Goal: Find specific page/section: Find specific page/section

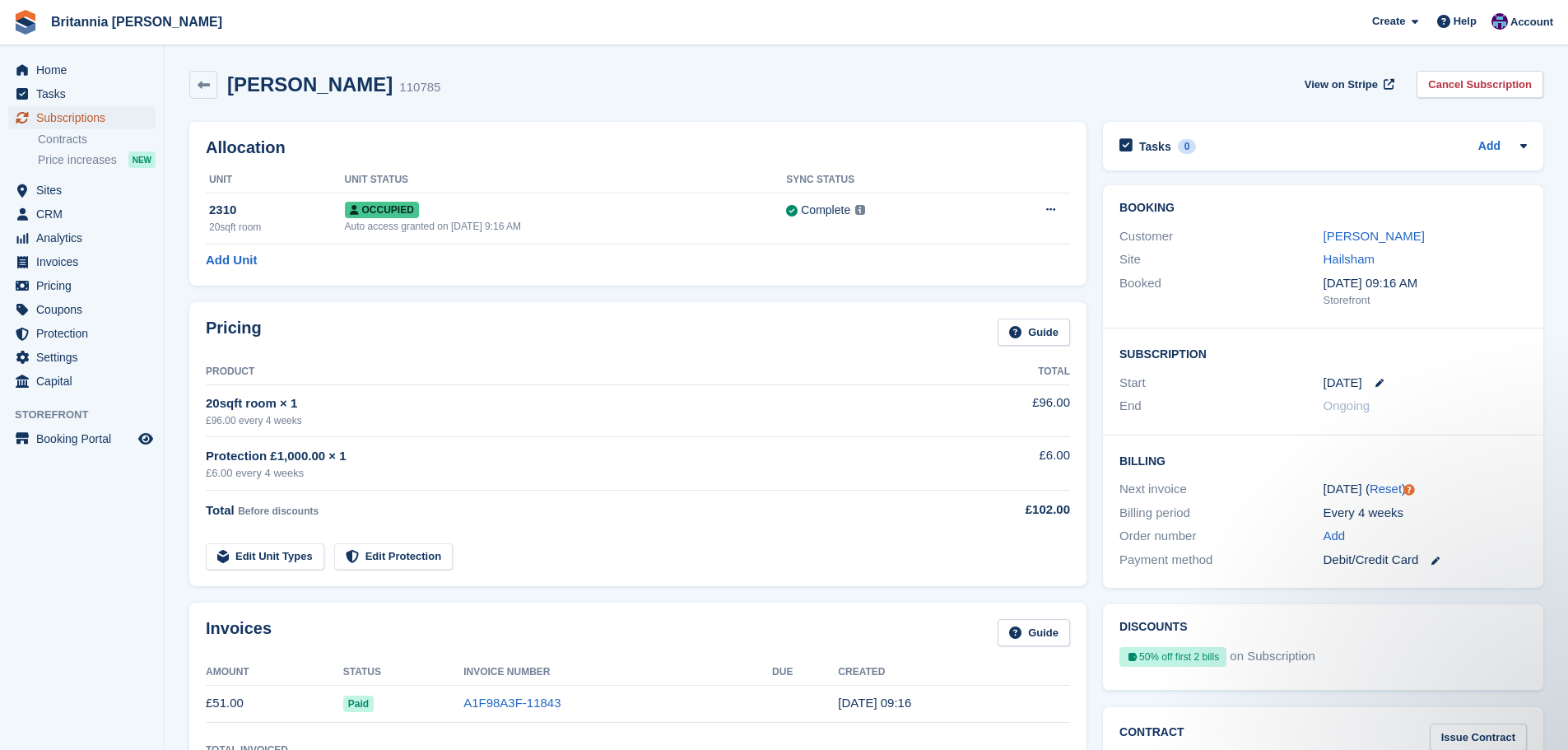
click at [102, 117] on span "Subscriptions" at bounding box center [86, 117] width 99 height 23
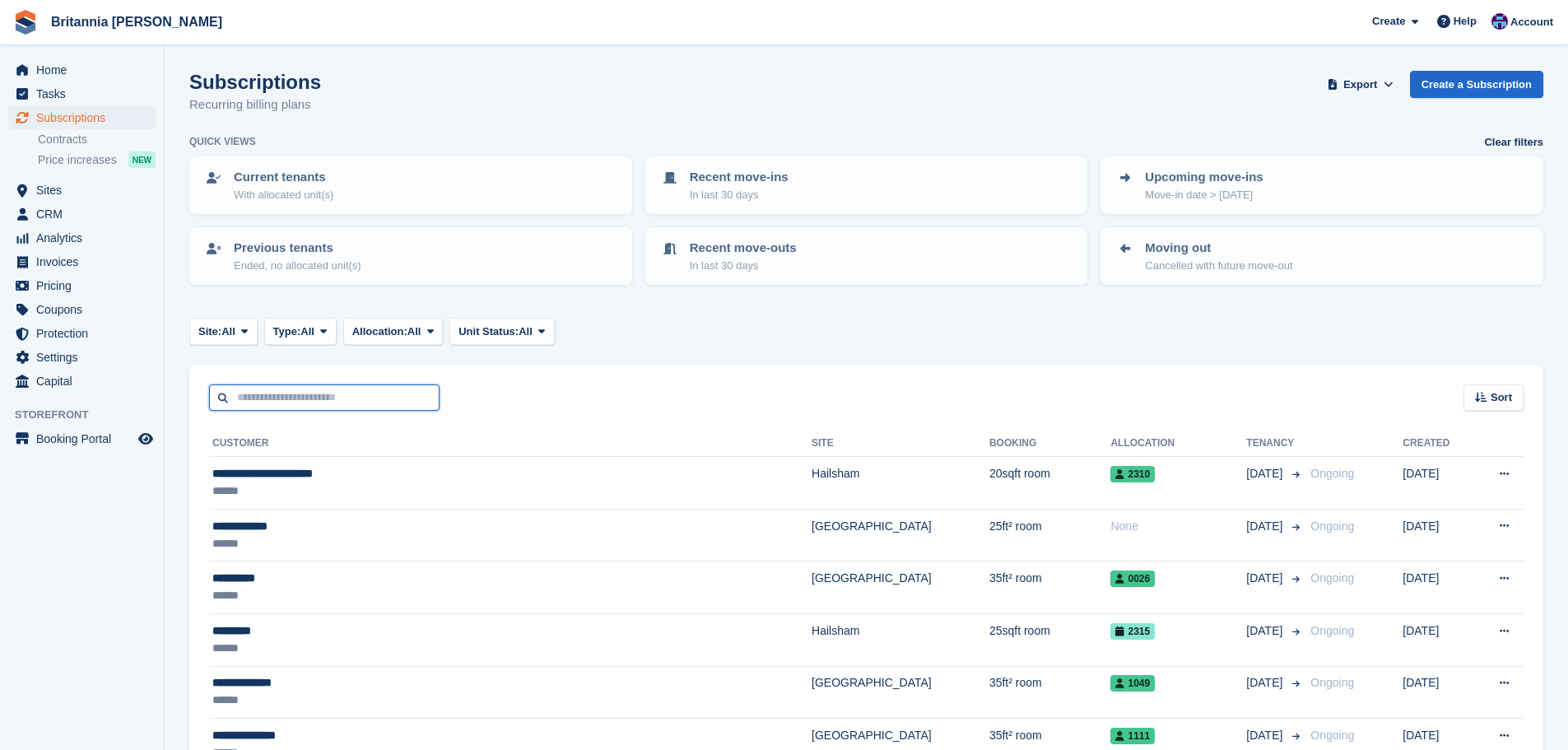
click at [270, 396] on input "text" at bounding box center [324, 398] width 230 height 28
type input "*****"
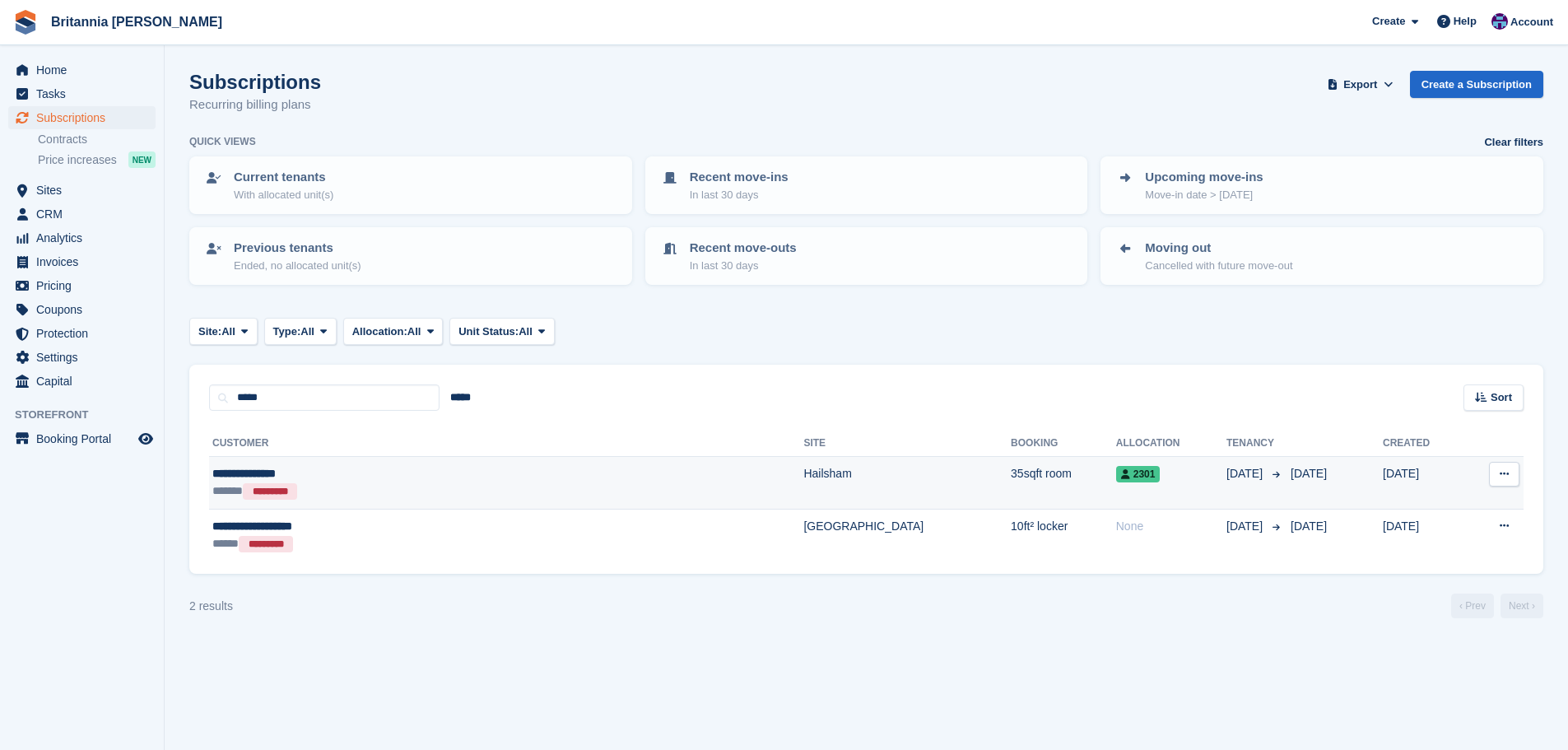
click at [534, 481] on div "**********" at bounding box center [382, 474] width 341 height 18
